Goal: Information Seeking & Learning: Learn about a topic

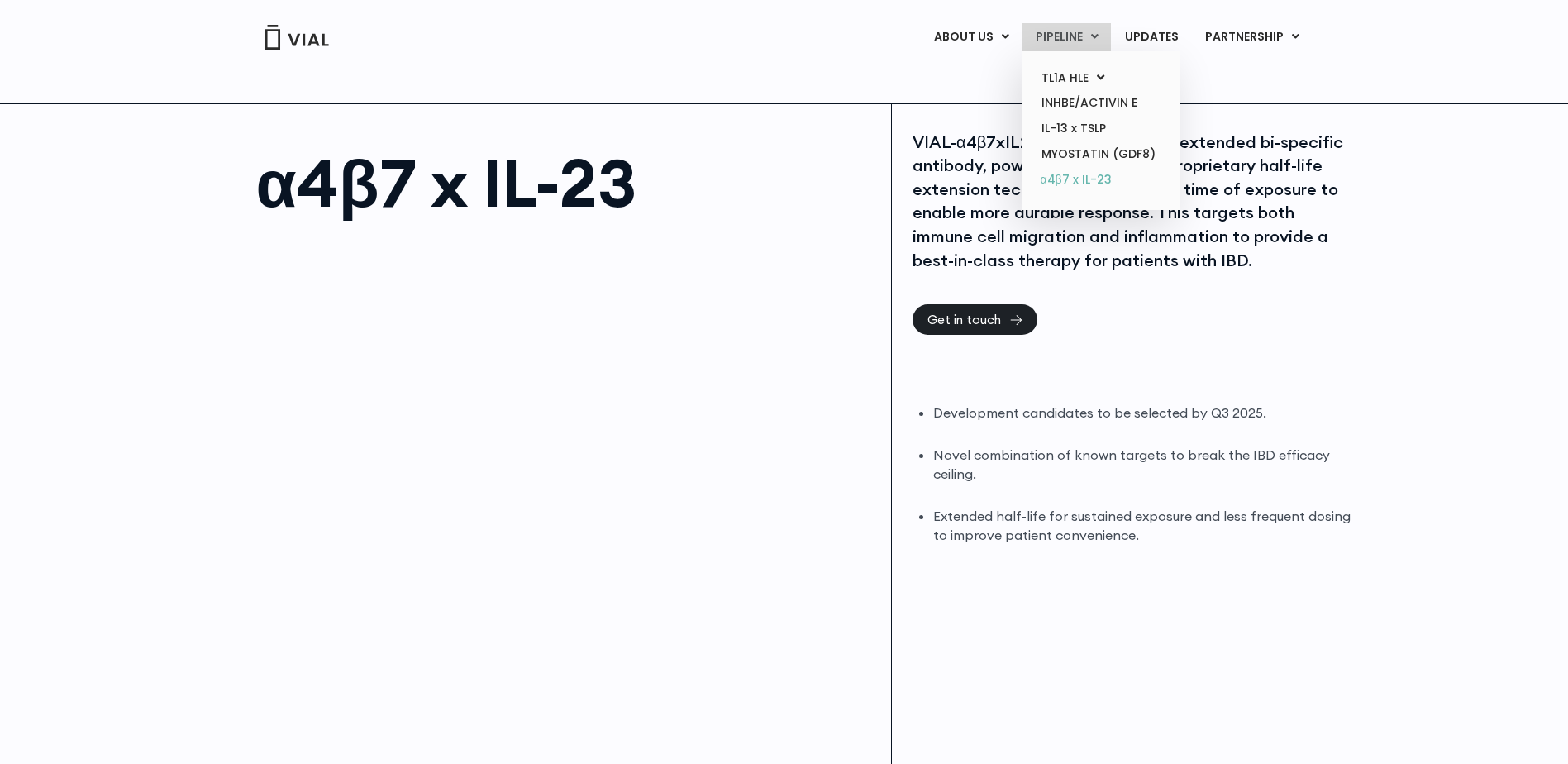
click at [1070, 178] on link "α4β7 x IL-23" at bounding box center [1101, 179] width 145 height 26
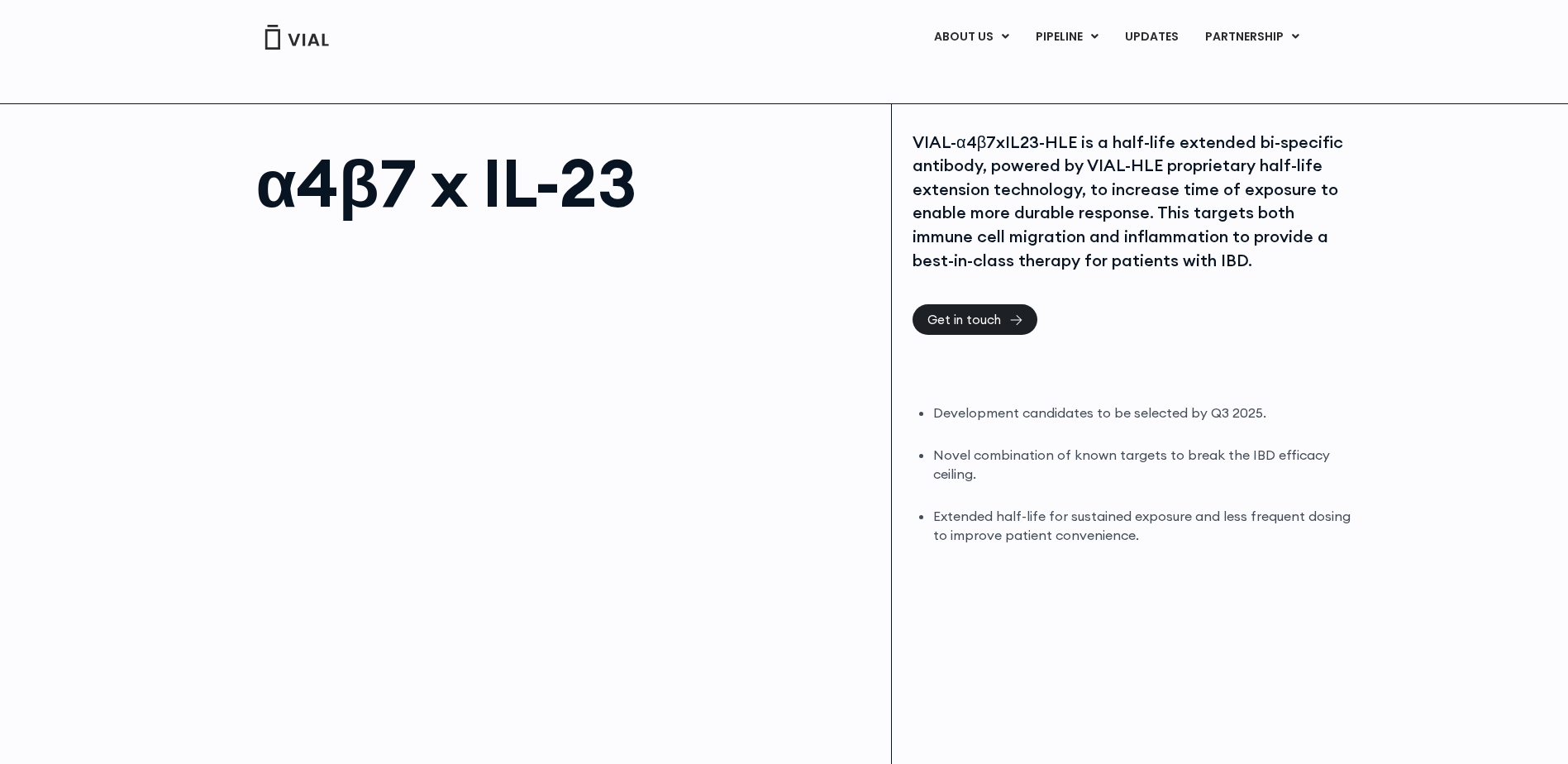
click at [459, 189] on h1 "α4β7 x IL-23" at bounding box center [566, 182] width 620 height 66
click at [1159, 34] on link "UPDATES" at bounding box center [1151, 37] width 80 height 28
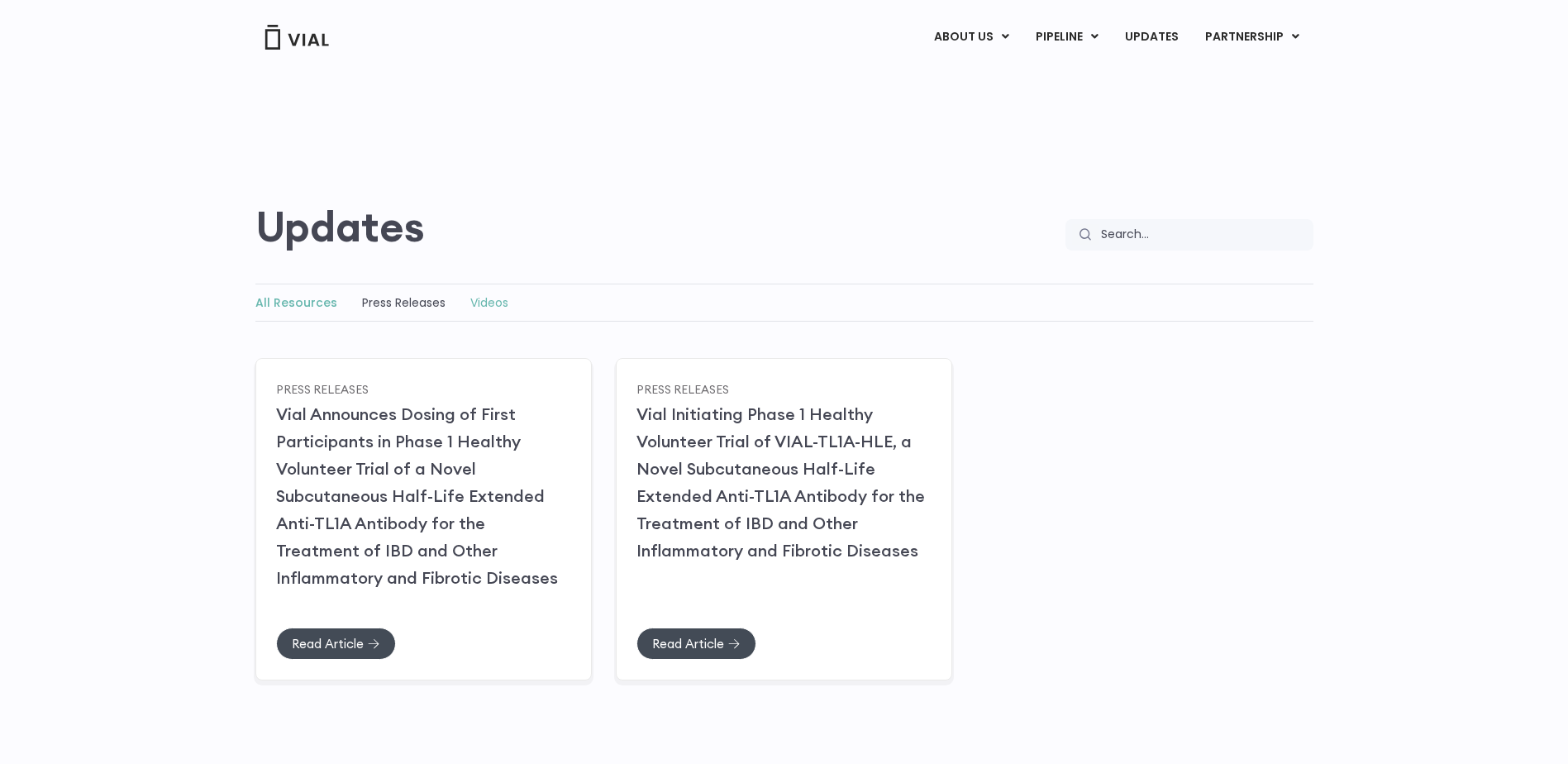
click at [488, 303] on link "Videos" at bounding box center [489, 303] width 38 height 16
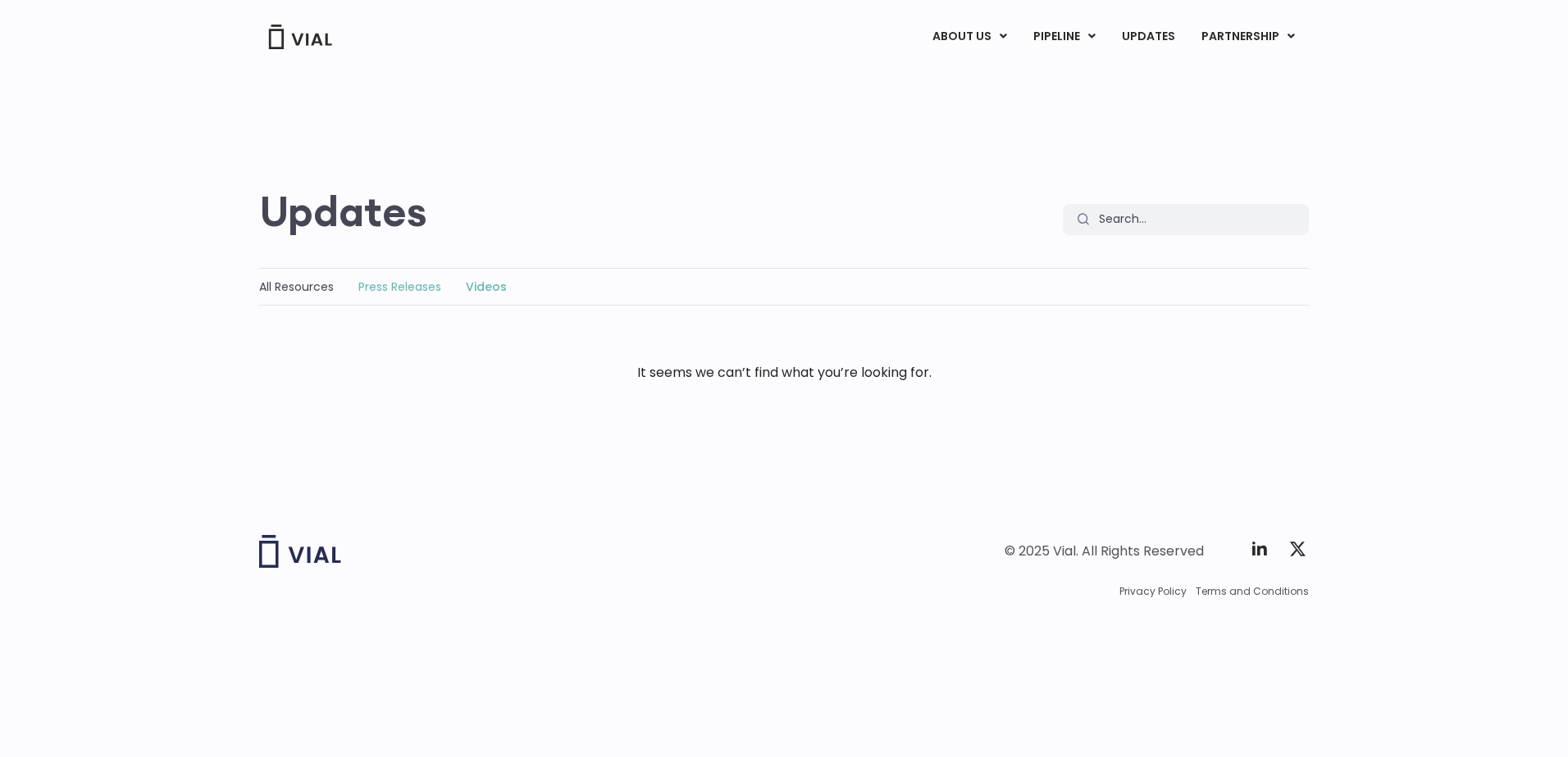
click at [368, 285] on link "Press Releases" at bounding box center [400, 286] width 83 height 16
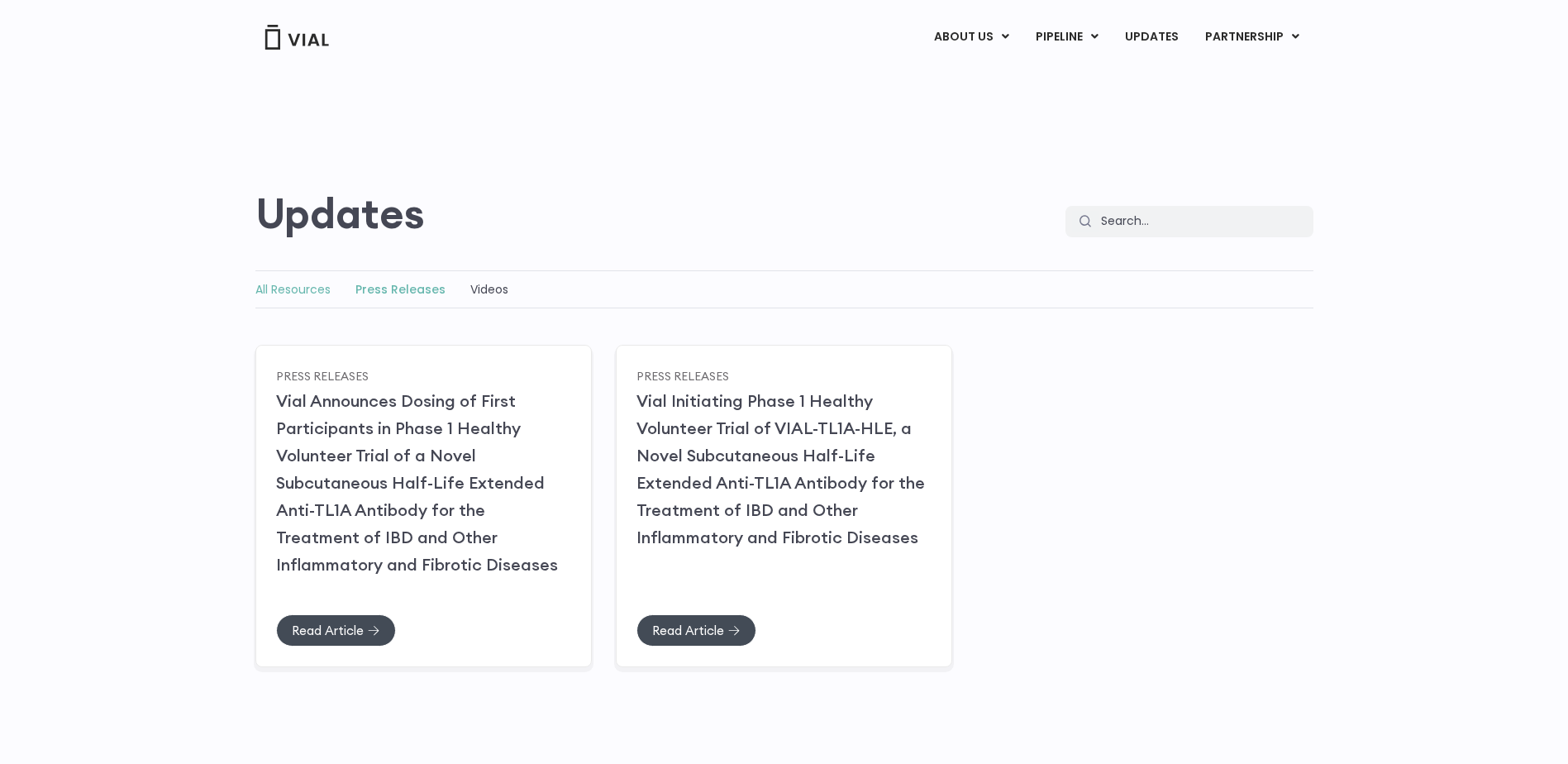
click at [276, 291] on link "All Resources" at bounding box center [293, 289] width 75 height 16
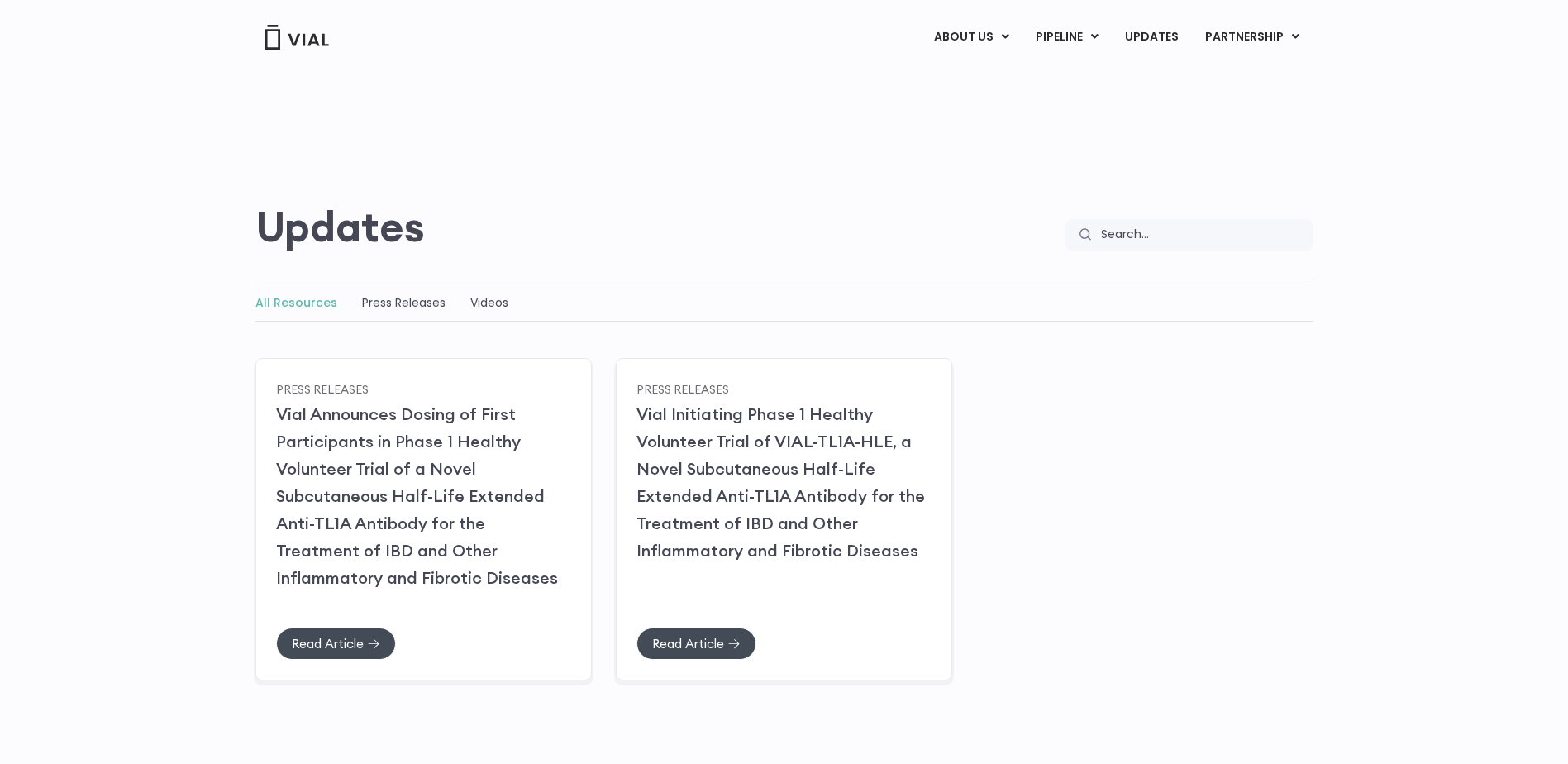
click at [979, 81] on link "ABOUT US" at bounding box center [999, 78] width 145 height 25
